Goal: Check status: Check status

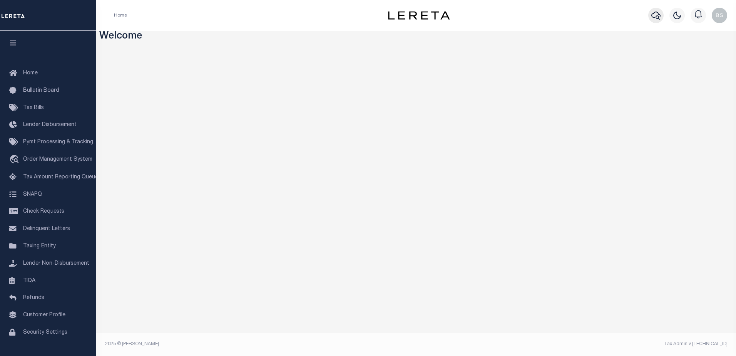
click at [659, 15] on icon "button" at bounding box center [656, 16] width 9 height 8
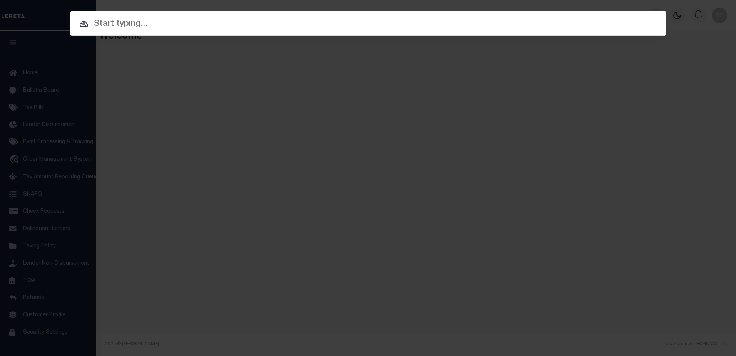
click at [219, 28] on input "text" at bounding box center [368, 23] width 597 height 13
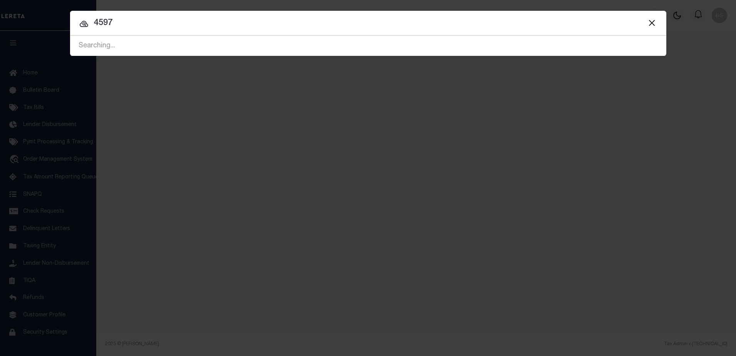
type input "4597"
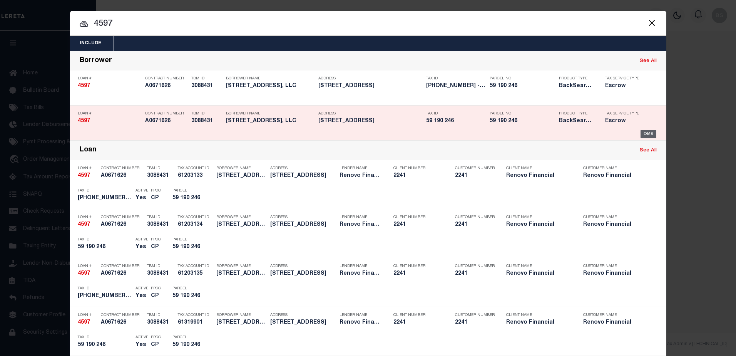
click at [646, 134] on div "OMS" at bounding box center [649, 134] width 16 height 8
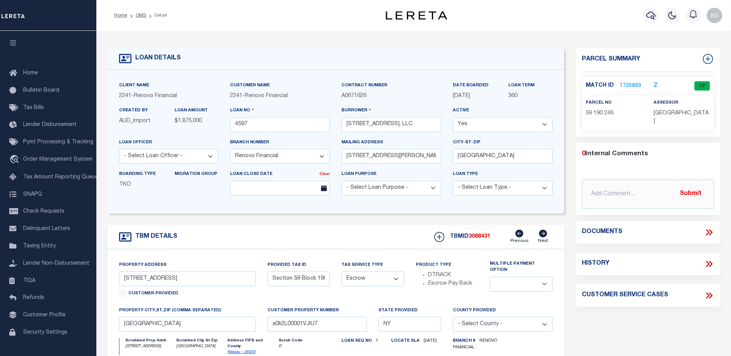
select select "25066"
select select "Escrow"
select select
click at [620, 86] on link "1706869" at bounding box center [630, 86] width 22 height 8
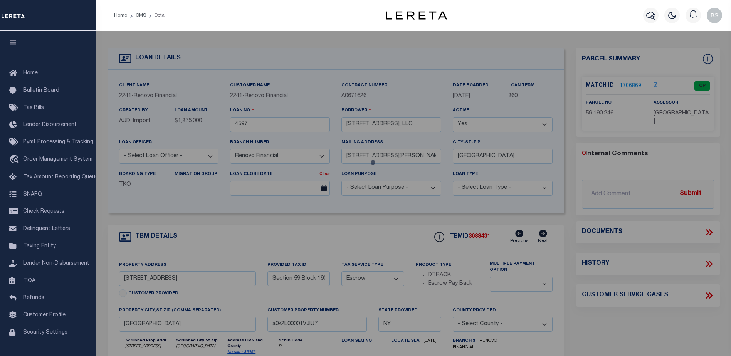
checkbox input "false"
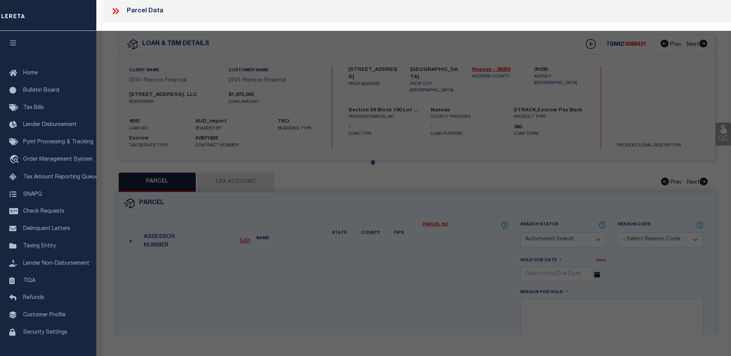
select select "CP"
type input "Town: Long Beach"
select select
type input "[STREET_ADDRESS]"
checkbox input "false"
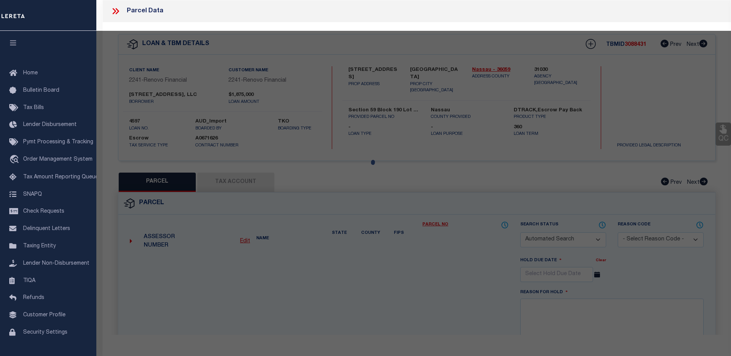
type input "NY"
type textarea "Section: 59Block: 190Lot: 246"
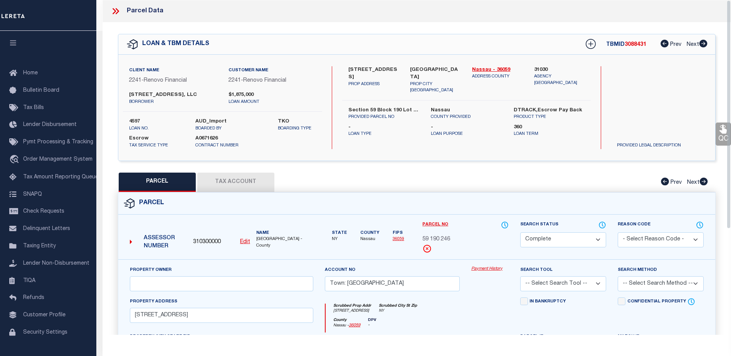
click at [479, 267] on link "Payment History" at bounding box center [489, 269] width 37 height 7
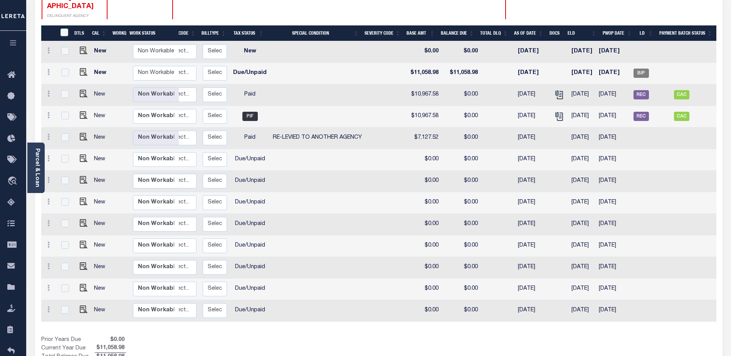
scroll to position [0, 110]
click at [83, 68] on img "" at bounding box center [84, 72] width 8 height 8
checkbox input "true"
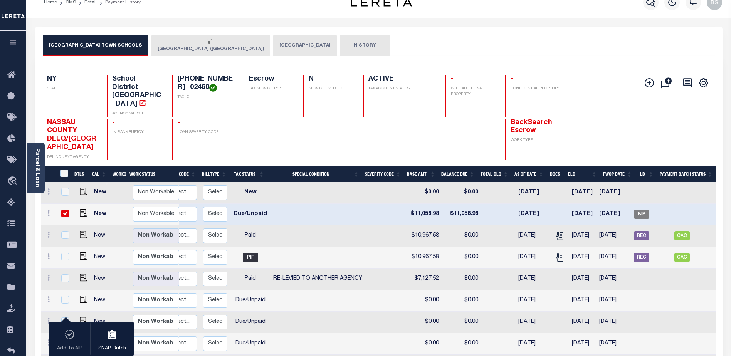
scroll to position [0, 0]
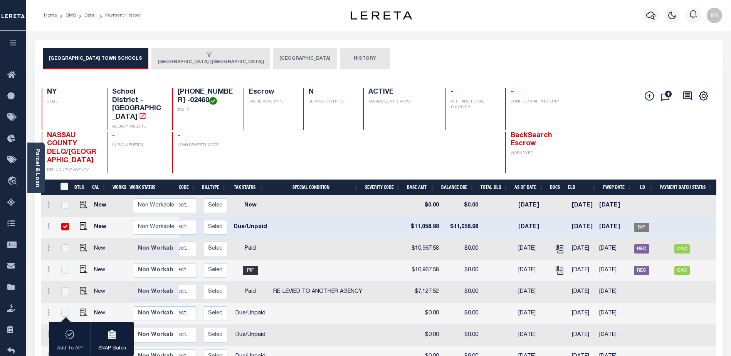
click at [273, 62] on button "LONG BEACH CITY" at bounding box center [305, 59] width 64 height 22
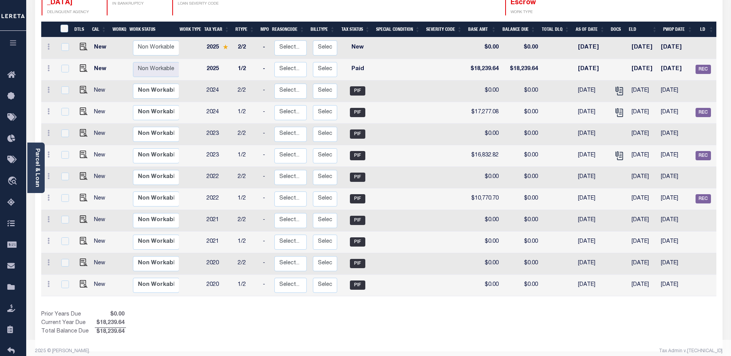
scroll to position [0, 82]
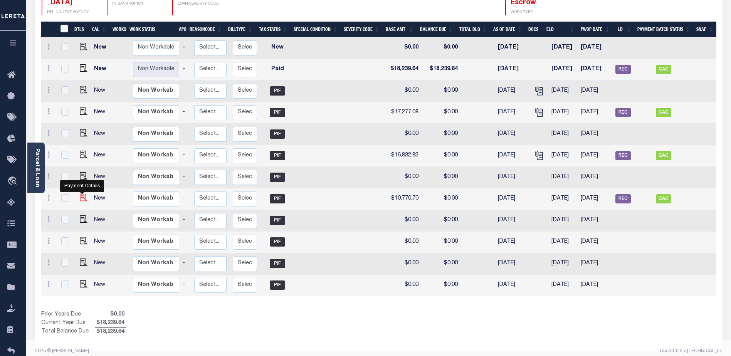
click at [84, 194] on img "" at bounding box center [84, 198] width 8 height 8
checkbox input "true"
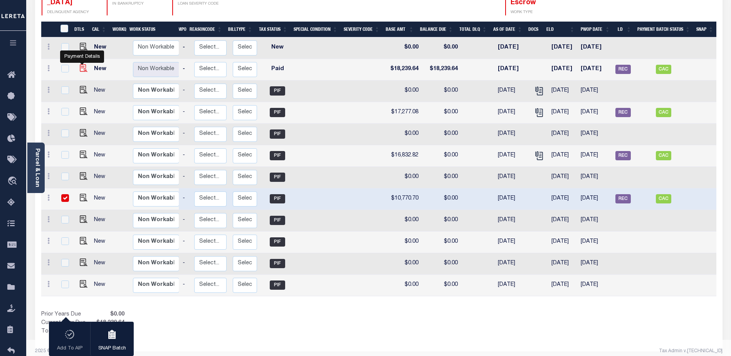
click at [80, 64] on img "" at bounding box center [84, 68] width 8 height 8
checkbox input "true"
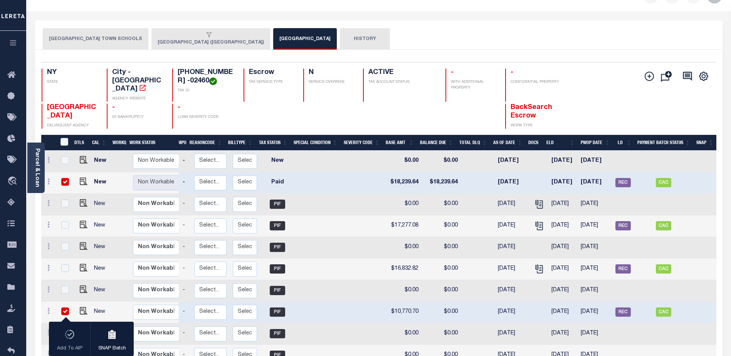
scroll to position [0, 0]
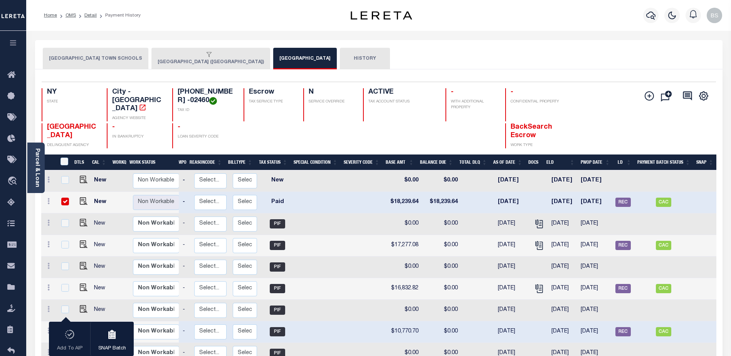
click at [184, 59] on button "LONG BEACH CITY (NASSAU COUNTY)" at bounding box center [210, 59] width 119 height 22
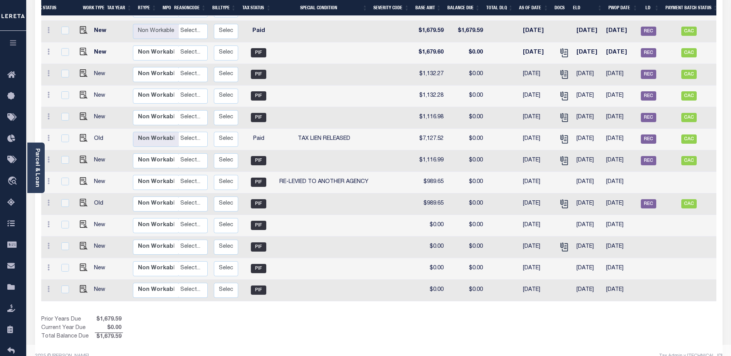
scroll to position [0, 127]
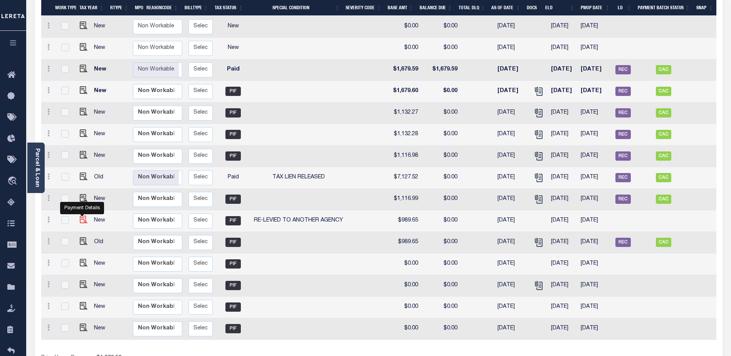
click at [81, 216] on img "" at bounding box center [84, 220] width 8 height 8
checkbox input "true"
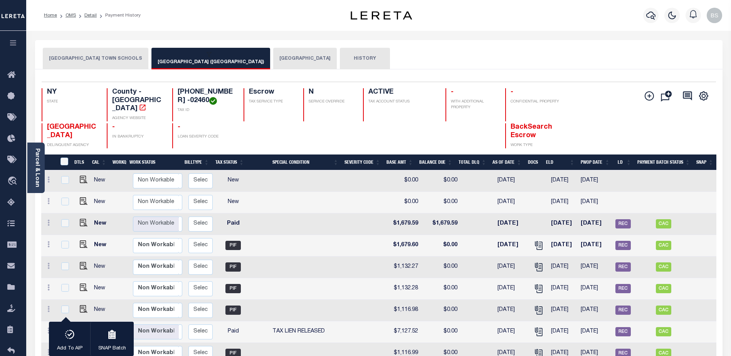
click at [58, 54] on button "HEMPSTEAD TOWN SCHOOLS" at bounding box center [96, 59] width 106 height 22
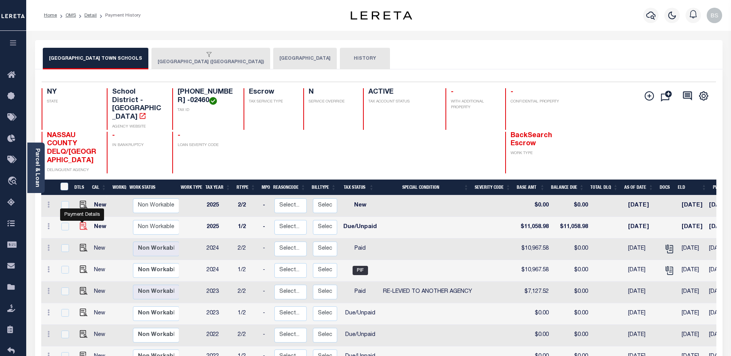
click at [80, 222] on img "" at bounding box center [84, 226] width 8 height 8
checkbox input "true"
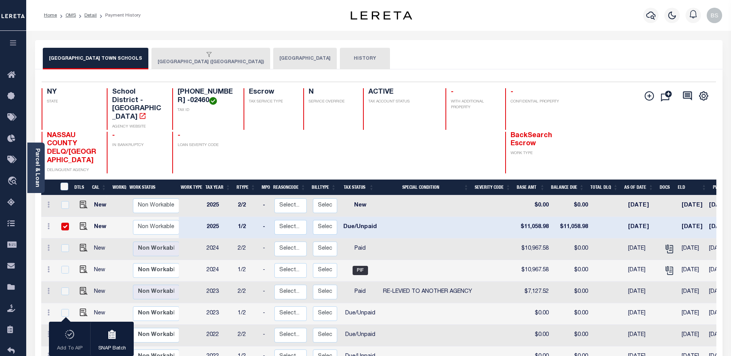
click at [197, 63] on button "LONG BEACH CITY (NASSAU COUNTY)" at bounding box center [210, 59] width 119 height 22
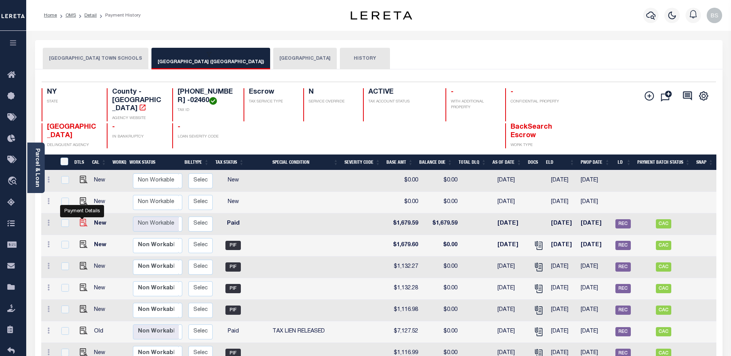
click at [82, 219] on img "" at bounding box center [84, 223] width 8 height 8
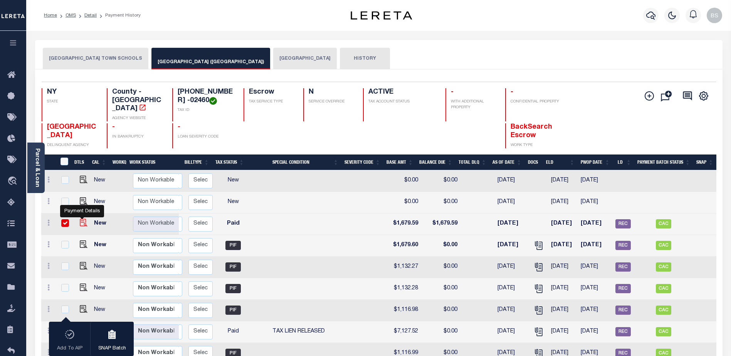
checkbox input "true"
click at [340, 60] on button "HISTORY" at bounding box center [365, 59] width 50 height 22
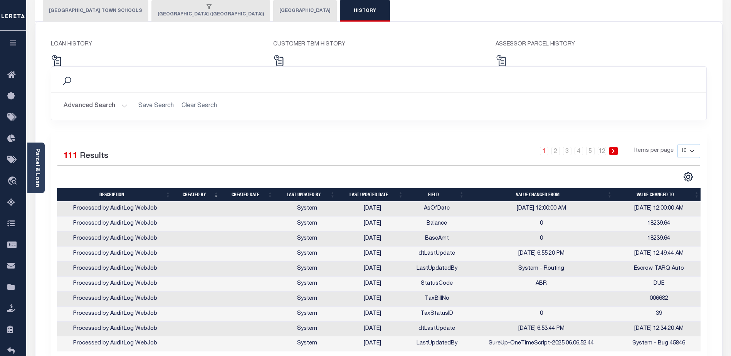
scroll to position [77, 0]
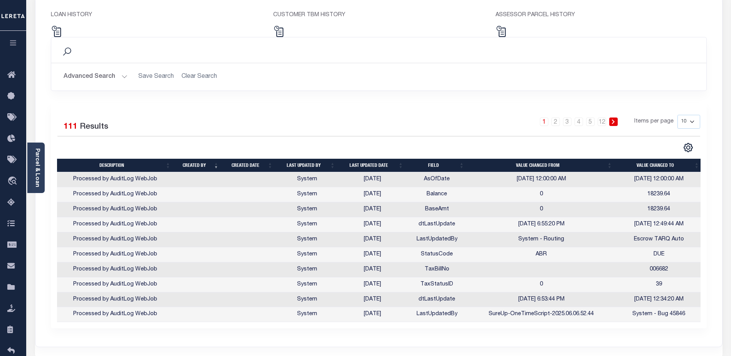
click at [694, 121] on select "10 25 50 100" at bounding box center [688, 122] width 23 height 14
select select "100"
click at [677, 115] on select "10 25 50 100" at bounding box center [688, 122] width 23 height 14
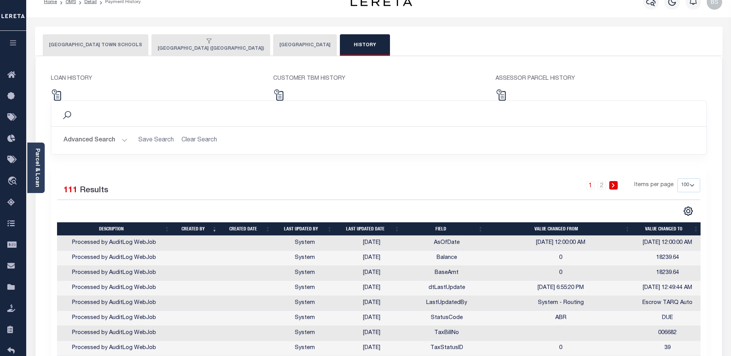
scroll to position [0, 0]
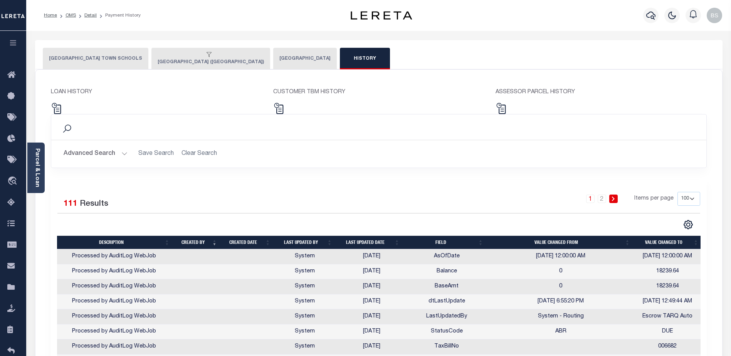
drag, startPoint x: 75, startPoint y: 60, endPoint x: 67, endPoint y: 69, distance: 11.2
click at [75, 60] on button "HEMPSTEAD TOWN SCHOOLS" at bounding box center [96, 59] width 106 height 22
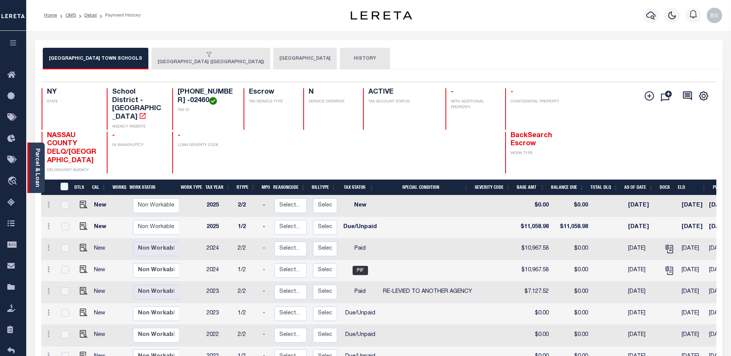
click at [32, 158] on div "Parcel & Loan" at bounding box center [35, 167] width 17 height 50
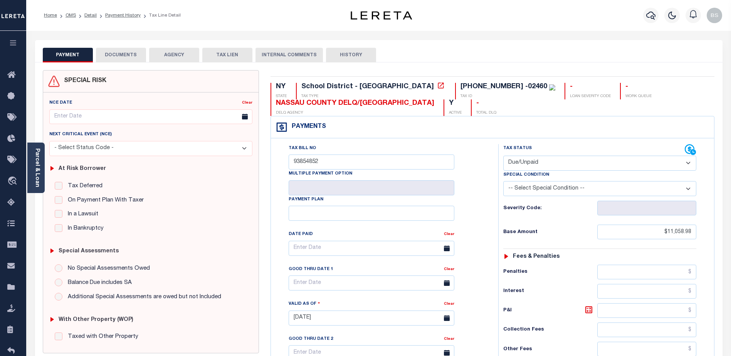
select select "DUE"
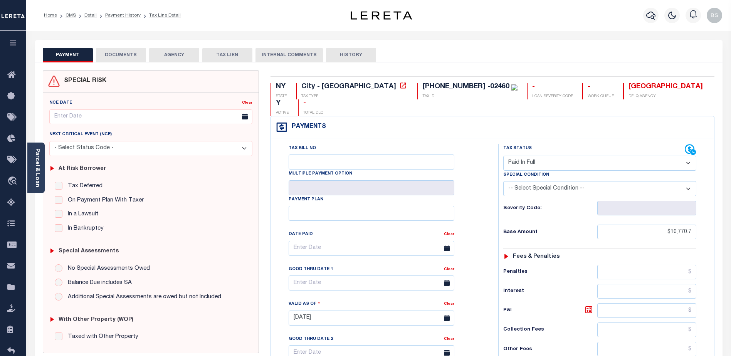
select select "PIF"
select select "PYD"
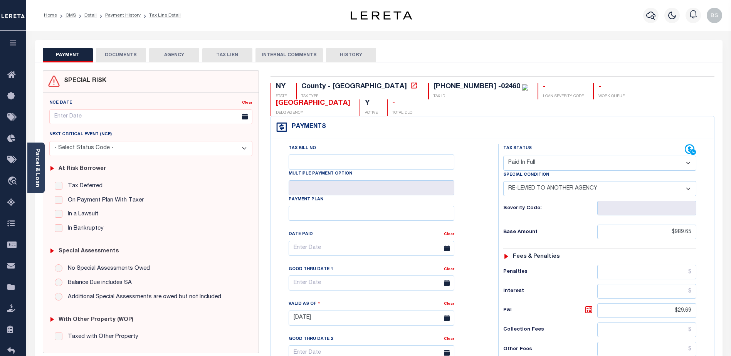
select select "PIF"
select select "31"
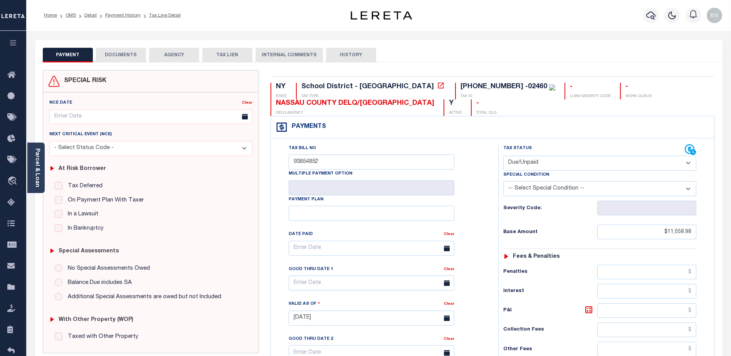
select select "DUE"
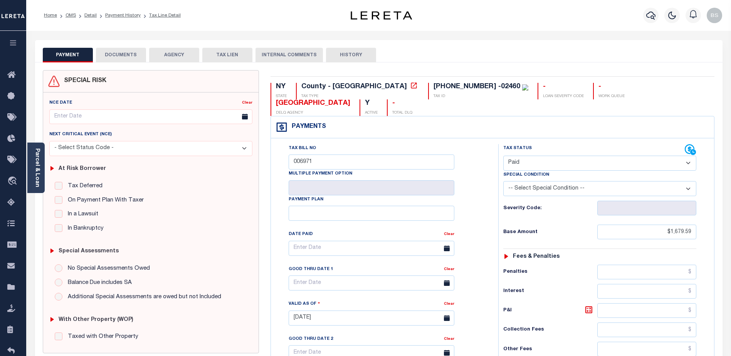
select select "PYD"
